Goal: Check status: Check status

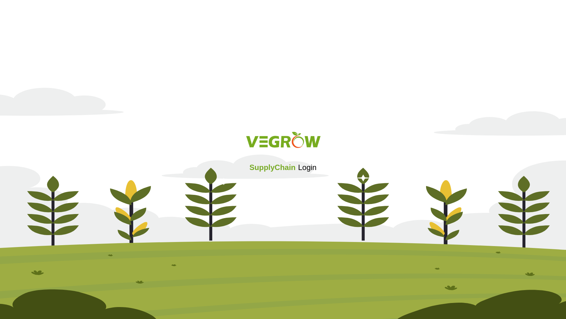
click at [282, 194] on div "SupplyChain Login" at bounding box center [283, 159] width 566 height 75
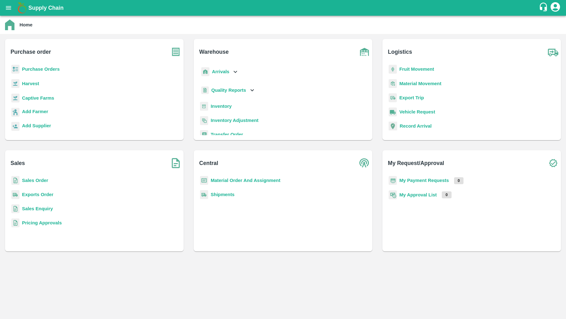
click at [235, 178] on b "Material Order And Assignment" at bounding box center [246, 180] width 70 height 5
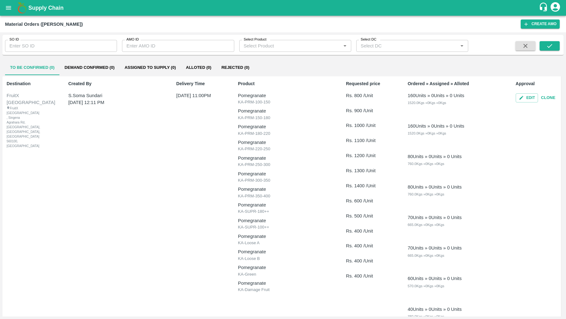
click at [57, 47] on input "SO ID" at bounding box center [61, 46] width 112 height 12
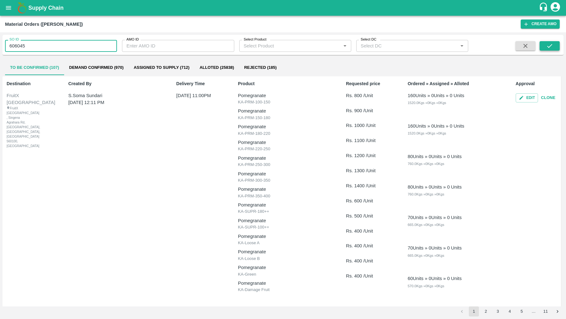
type input "606045"
click at [552, 47] on icon "submit" at bounding box center [549, 45] width 7 height 7
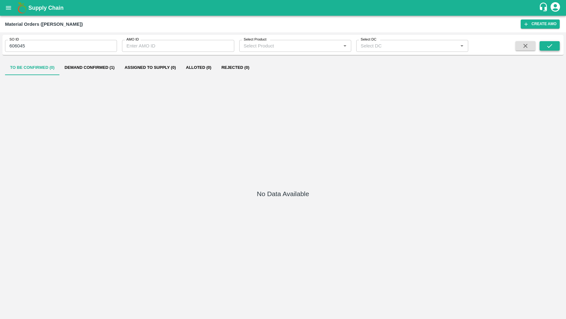
click at [552, 46] on icon "submit" at bounding box center [549, 45] width 7 height 7
click at [89, 62] on button "Demand Confirmed (1)" at bounding box center [89, 67] width 60 height 15
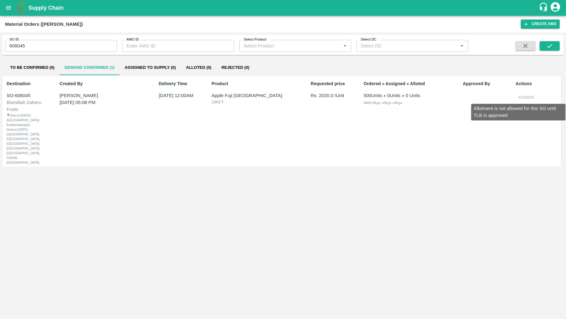
click at [522, 99] on div "Allotment is not allowed for this SO until TLB is approved" at bounding box center [518, 110] width 96 height 22
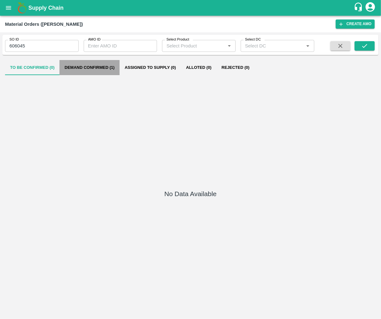
click at [92, 65] on button "Demand Confirmed (1)" at bounding box center [89, 67] width 60 height 15
